Goal: Task Accomplishment & Management: Manage account settings

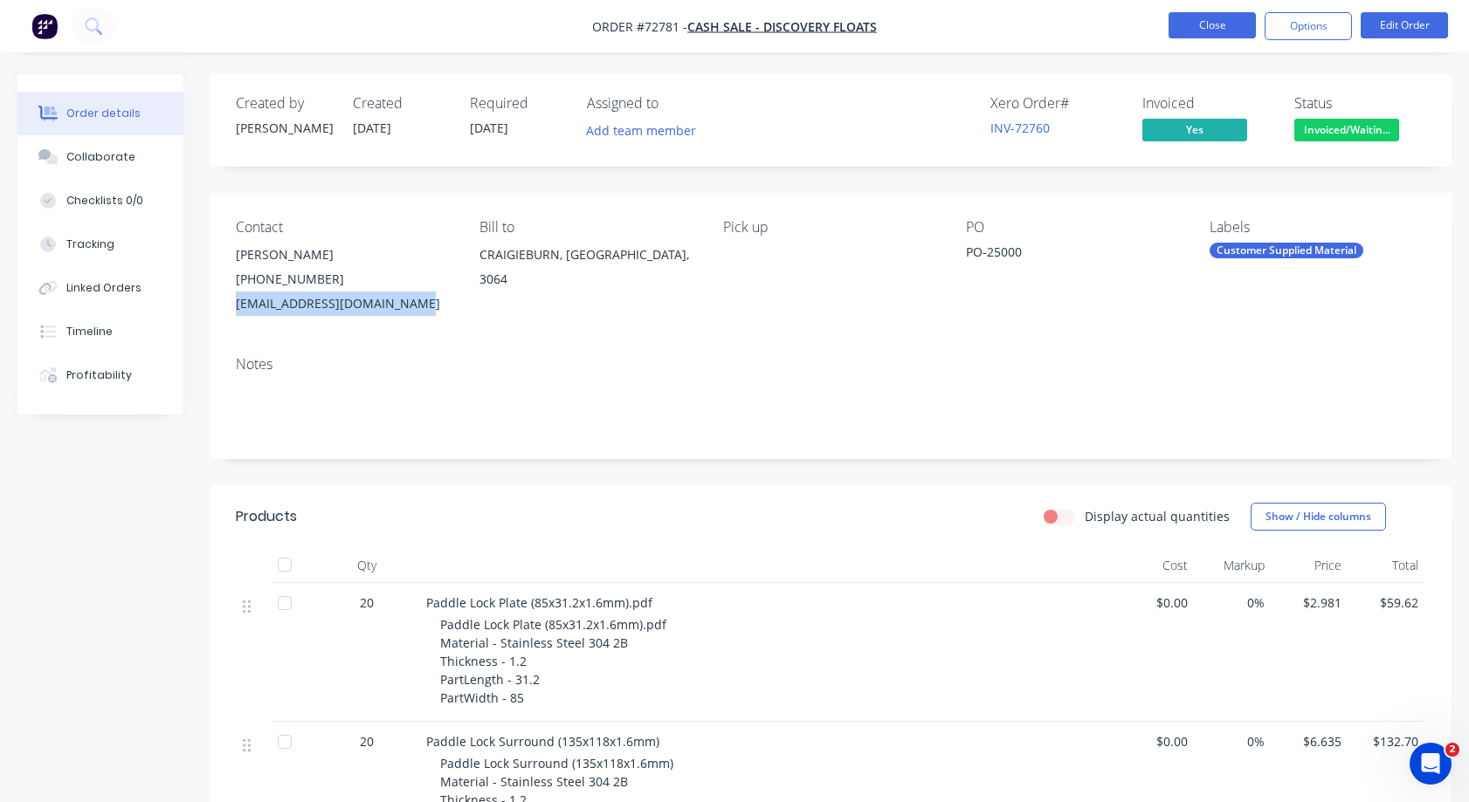
click at [1218, 22] on button "Close" at bounding box center [1211, 25] width 87 height 26
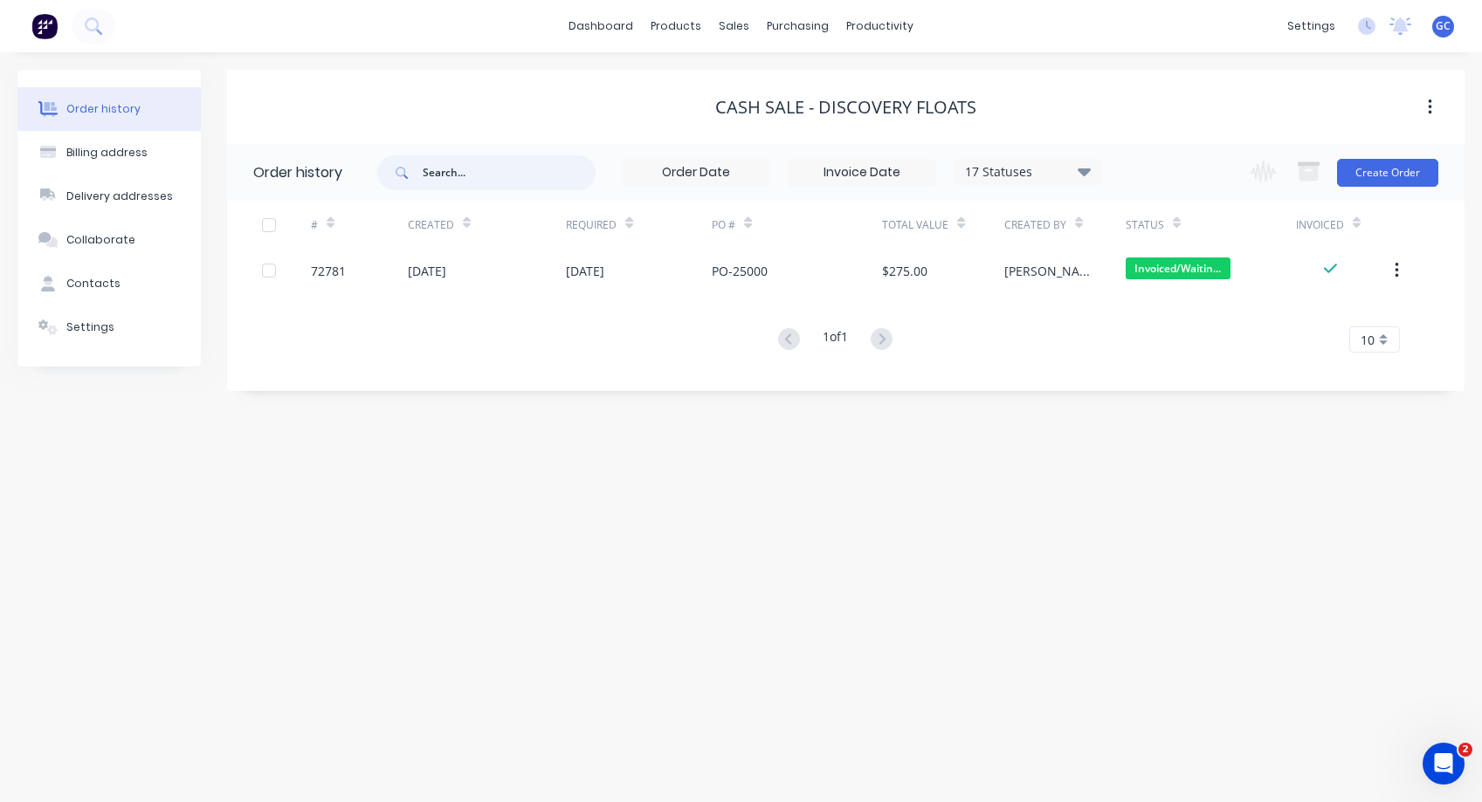
drag, startPoint x: 475, startPoint y: 169, endPoint x: 409, endPoint y: 169, distance: 66.4
click at [409, 169] on div at bounding box center [486, 172] width 218 height 35
click at [420, 165] on span at bounding box center [399, 172] width 45 height 35
click at [465, 168] on input "text" at bounding box center [509, 172] width 173 height 35
click at [733, 28] on div "sales" at bounding box center [734, 26] width 48 height 26
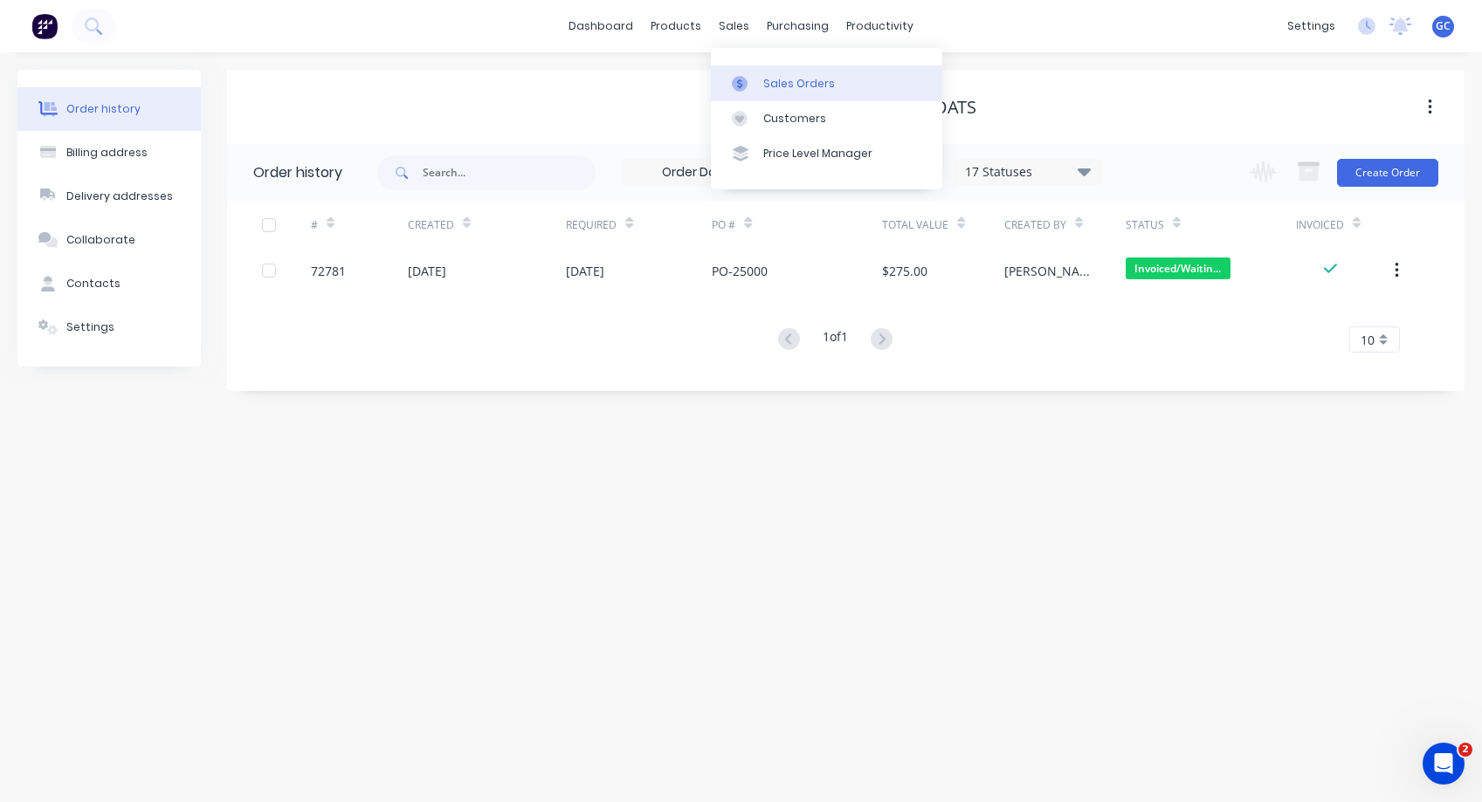
click at [770, 81] on div "Sales Orders" at bounding box center [799, 84] width 72 height 16
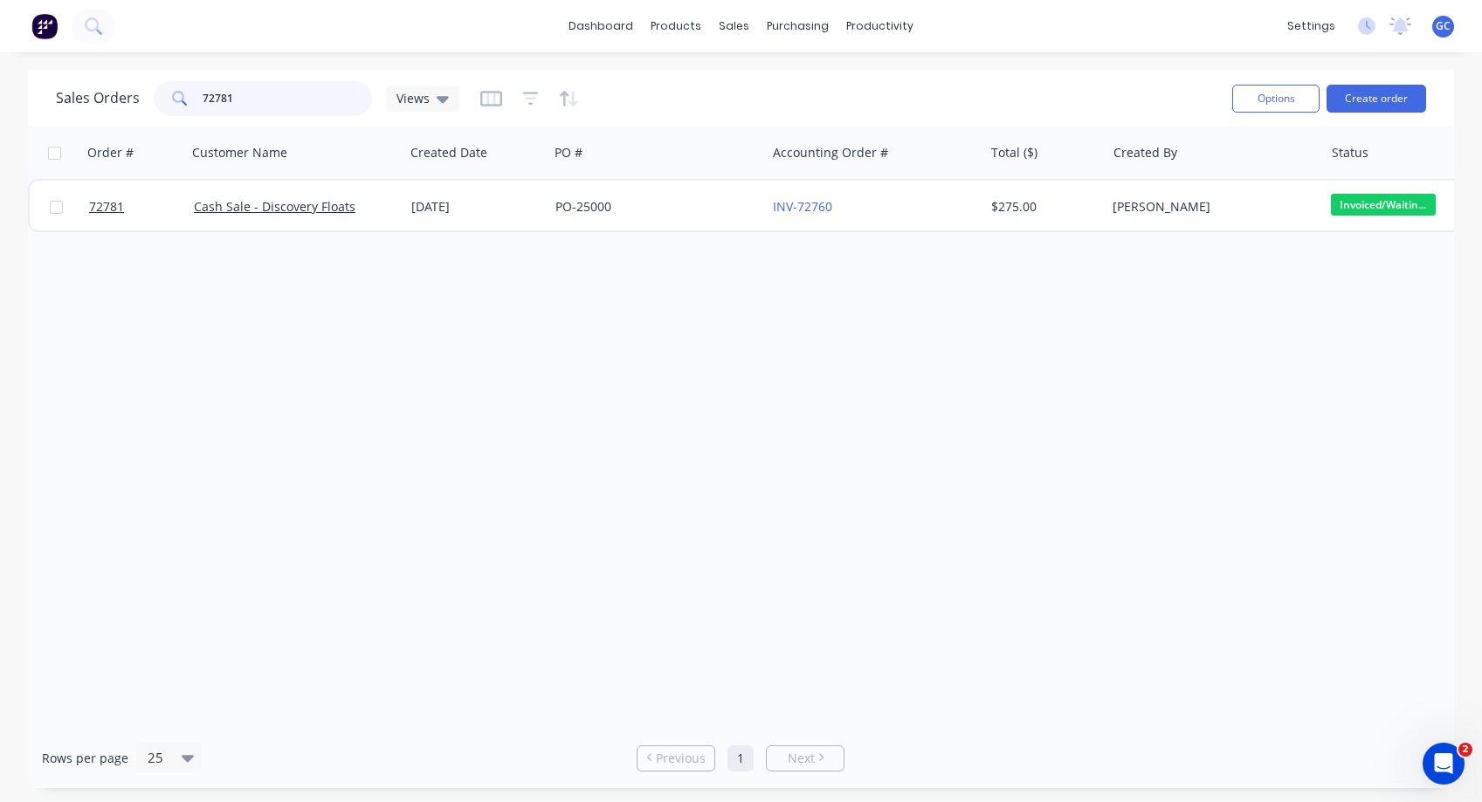
drag, startPoint x: 237, startPoint y: 98, endPoint x: 187, endPoint y: 94, distance: 49.9
click at [187, 94] on div "72781" at bounding box center [263, 98] width 218 height 35
type input "72777"
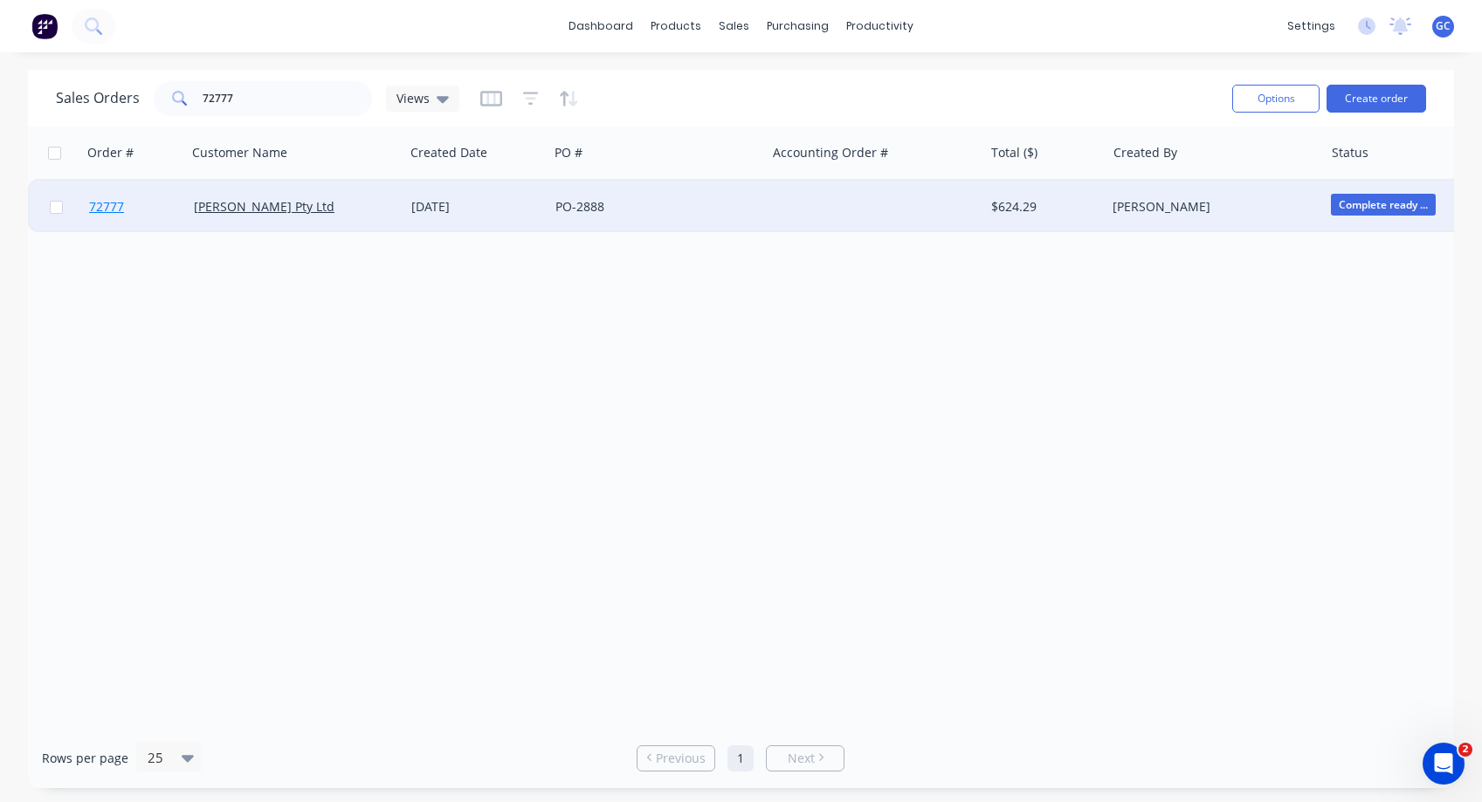
click at [106, 205] on span "72777" at bounding box center [106, 206] width 35 height 17
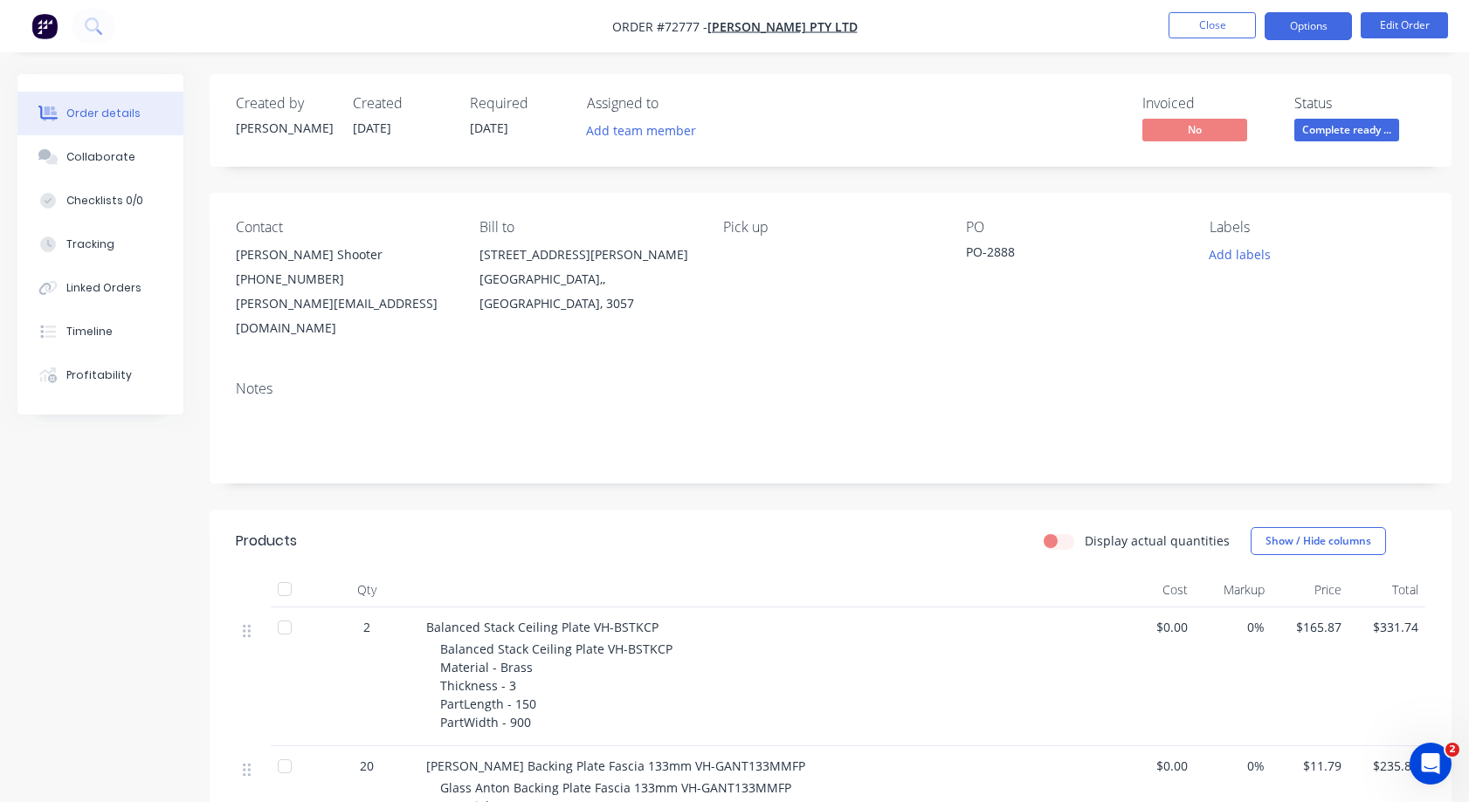
click at [1312, 26] on button "Options" at bounding box center [1307, 26] width 87 height 28
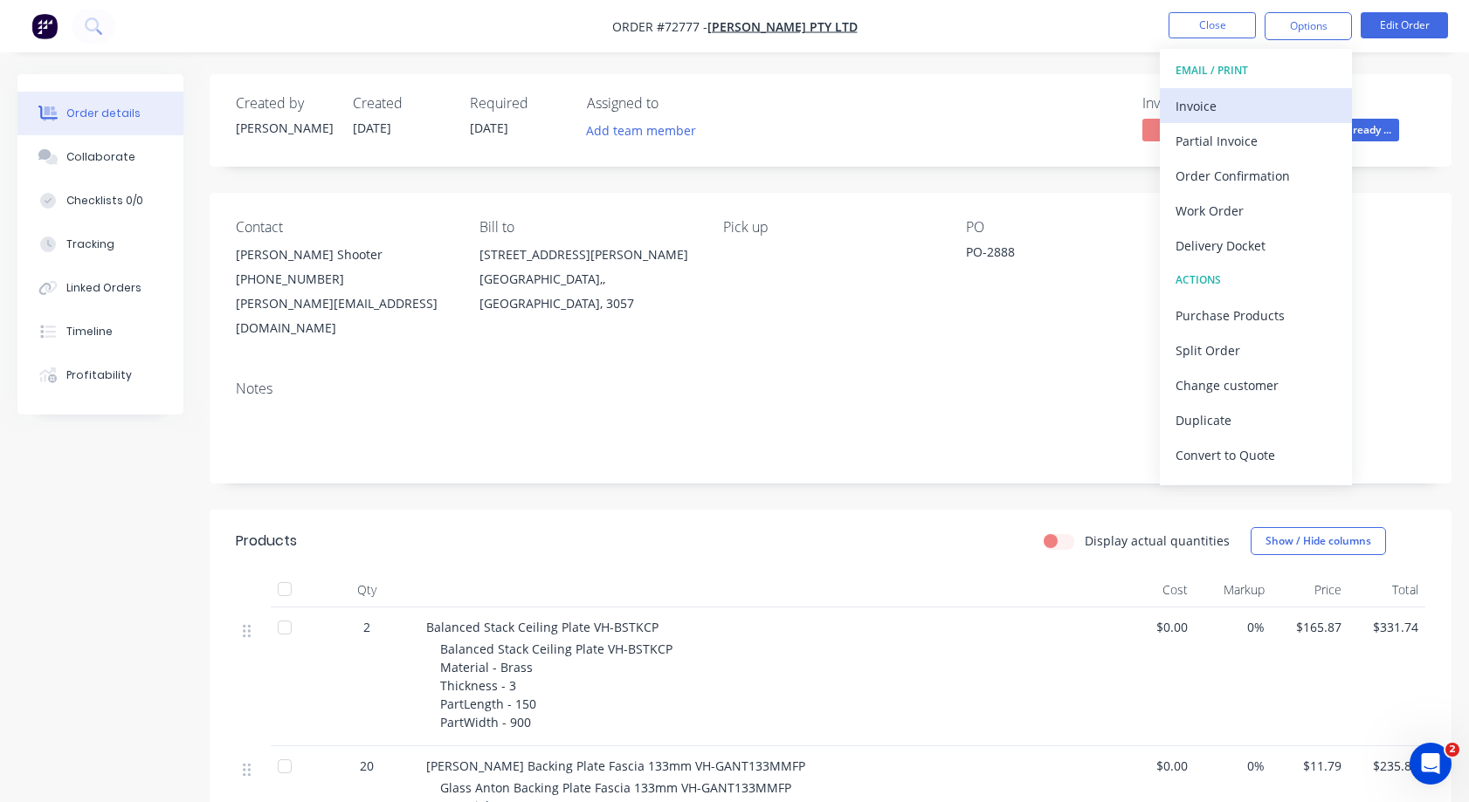
click at [1195, 105] on div "Invoice" at bounding box center [1255, 105] width 161 height 25
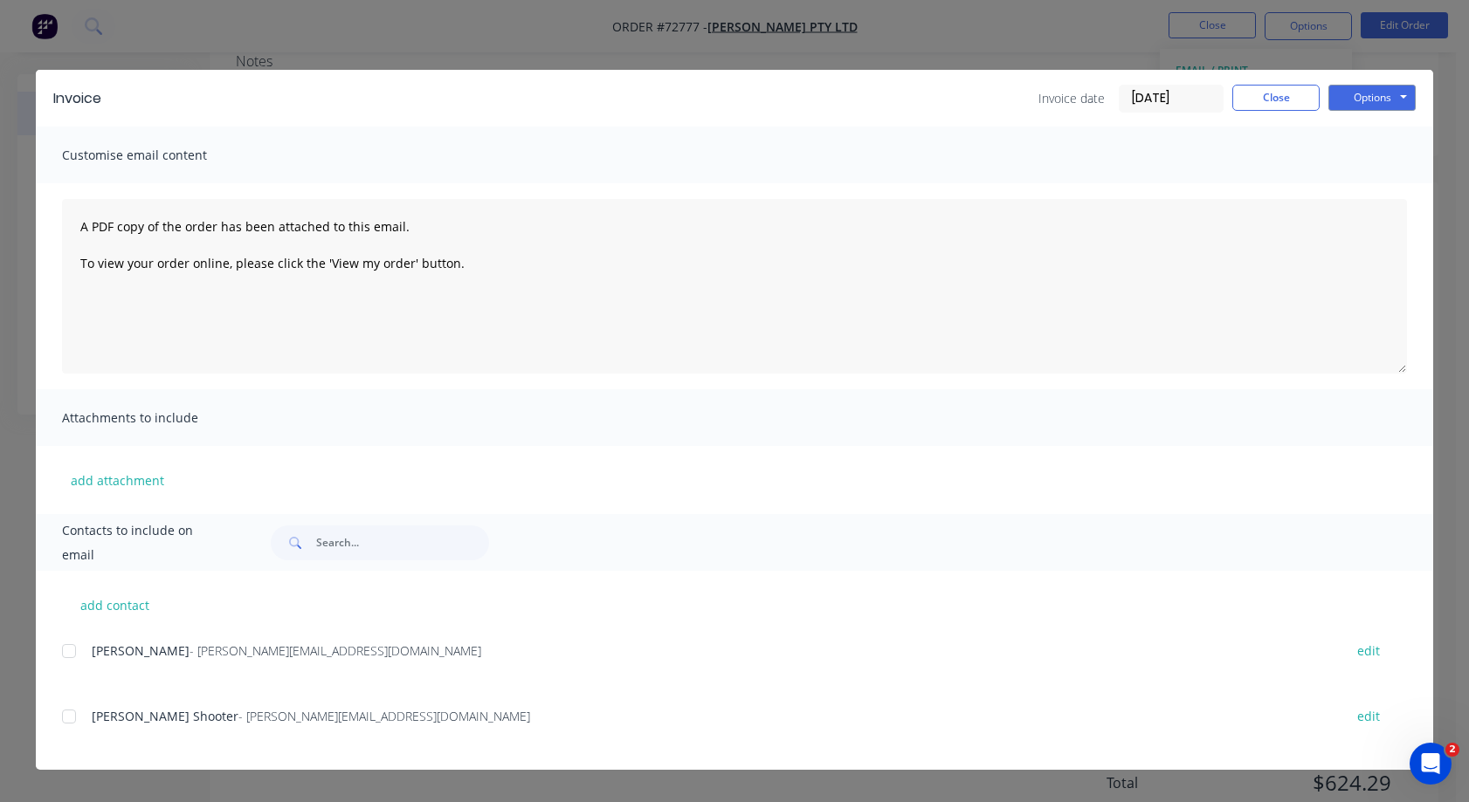
scroll to position [349, 0]
click at [361, 720] on div "[PERSON_NAME] Shooter - [PERSON_NAME][EMAIL_ADDRESS][DOMAIN_NAME]" at bounding box center [709, 716] width 1234 height 18
drag, startPoint x: 355, startPoint y: 718, endPoint x: 203, endPoint y: 722, distance: 152.0
click at [203, 722] on div "[PERSON_NAME] Shooter - [PERSON_NAME][EMAIL_ADDRESS][DOMAIN_NAME]" at bounding box center [709, 716] width 1234 height 18
copy span "[PERSON_NAME][EMAIL_ADDRESS][DOMAIN_NAME]"
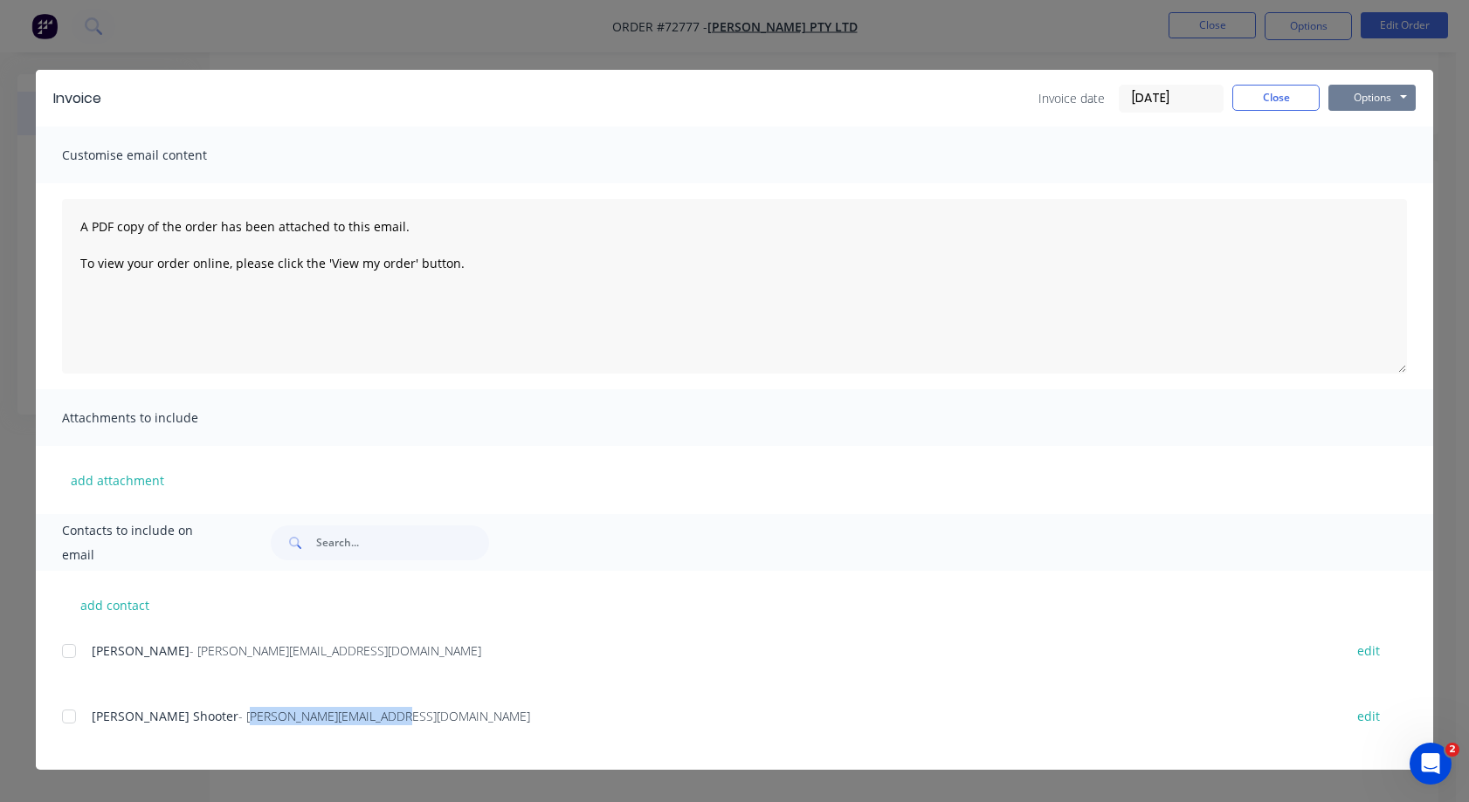
click at [1402, 95] on button "Options" at bounding box center [1371, 98] width 87 height 26
click at [1367, 155] on button "Print" at bounding box center [1384, 157] width 112 height 29
click at [1276, 99] on button "Close" at bounding box center [1275, 98] width 87 height 26
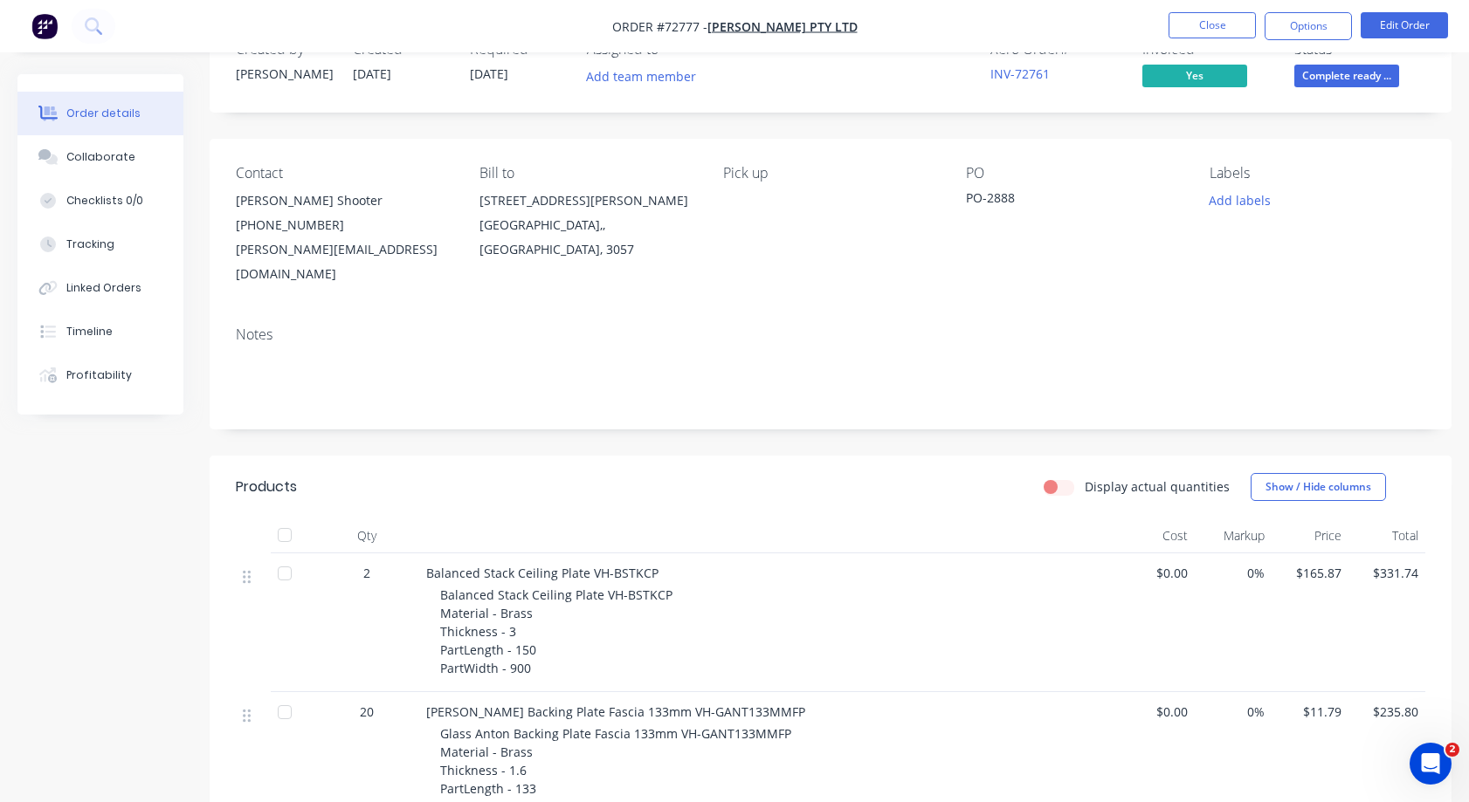
scroll to position [0, 0]
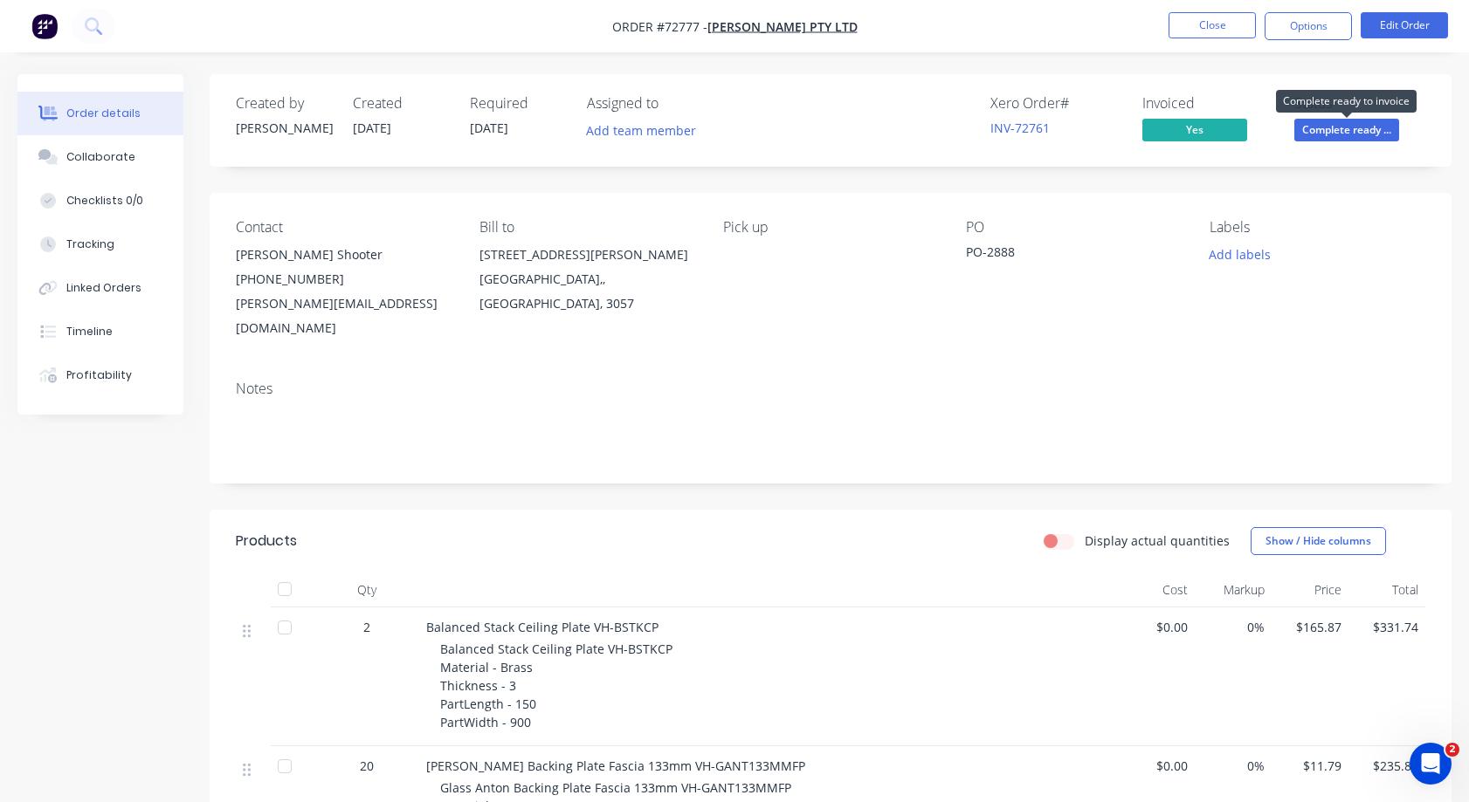
click at [1341, 129] on span "Complete ready ..." at bounding box center [1346, 130] width 105 height 22
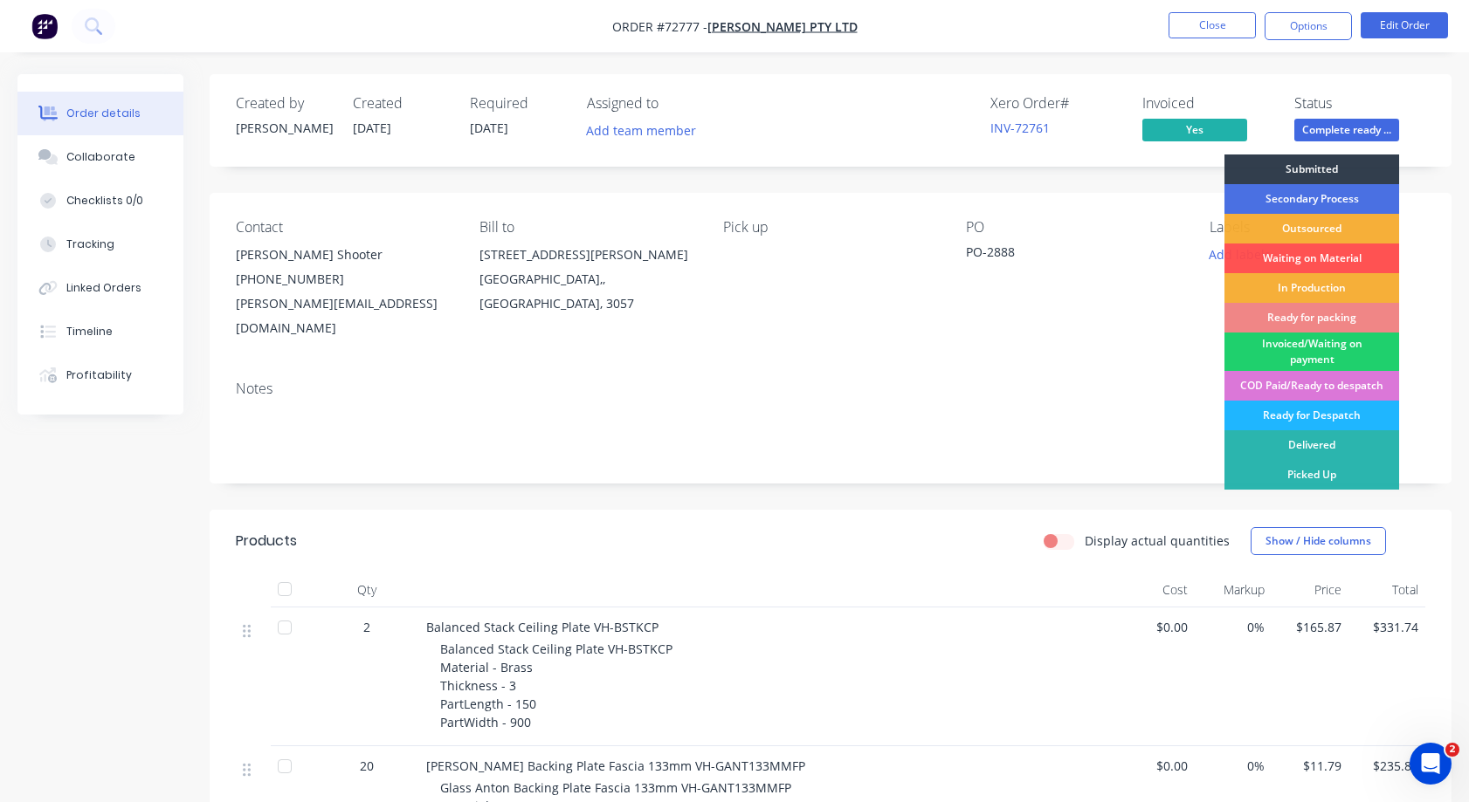
click at [1322, 414] on div "Ready for Despatch" at bounding box center [1311, 416] width 175 height 30
